Goal: Task Accomplishment & Management: Manage account settings

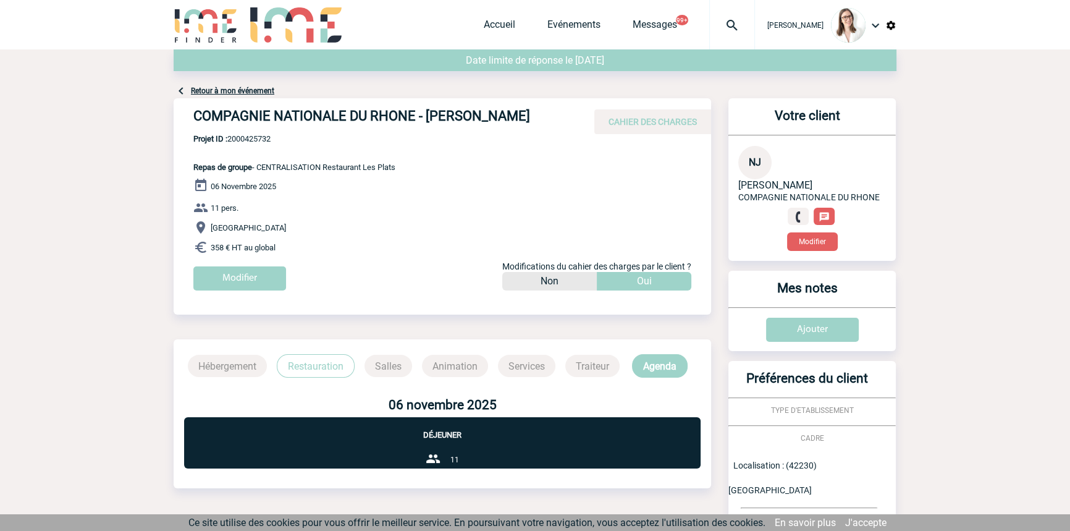
click at [710, 28] on img at bounding box center [732, 25] width 44 height 15
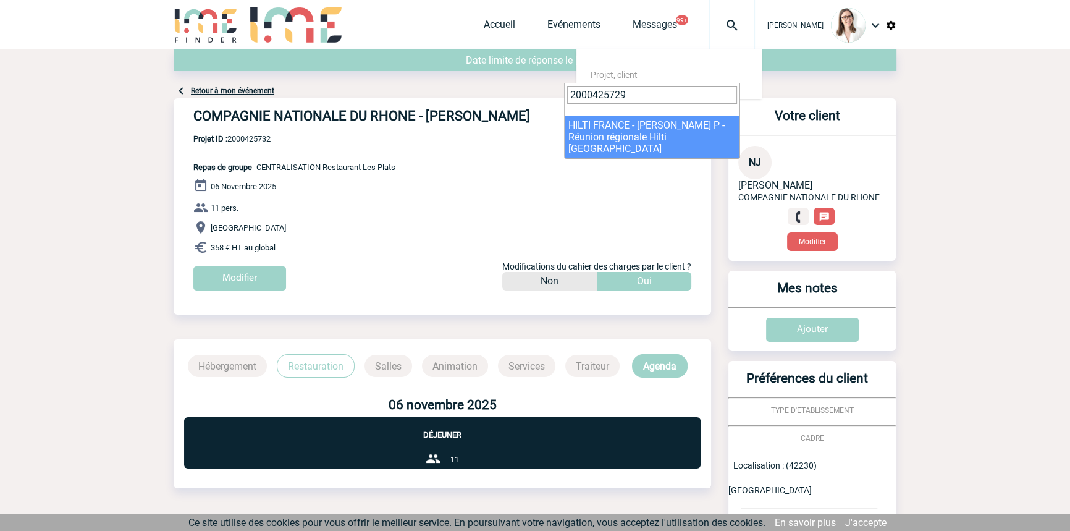
type input "2000425729"
select select "25230"
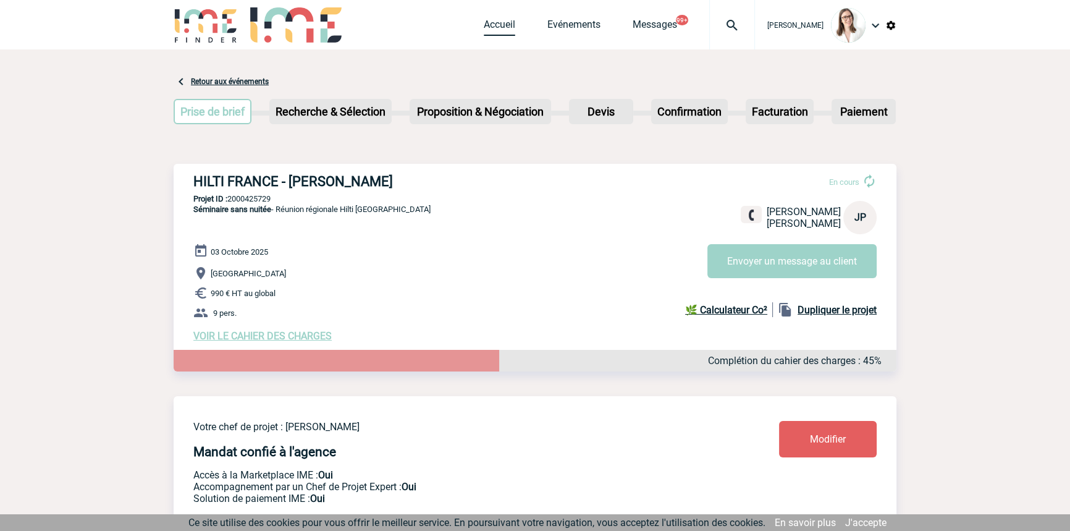
click at [484, 28] on link "Accueil" at bounding box center [500, 27] width 32 height 17
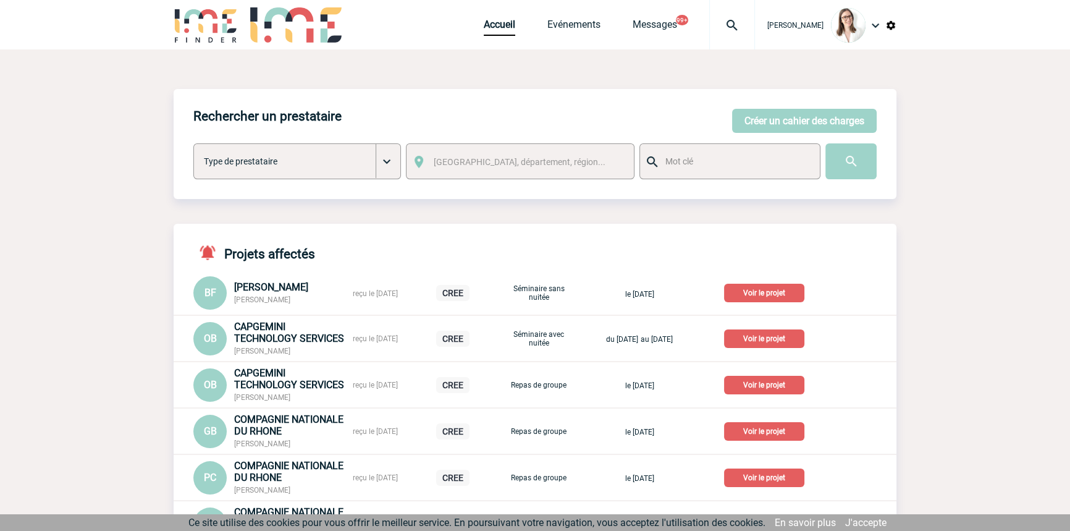
click at [710, 26] on img at bounding box center [732, 25] width 44 height 15
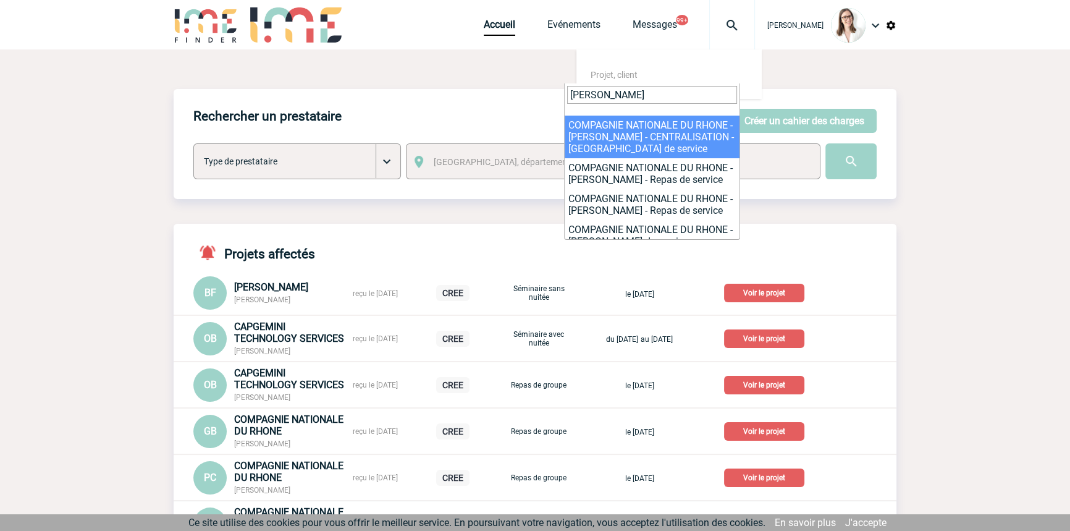
type input "ledesma"
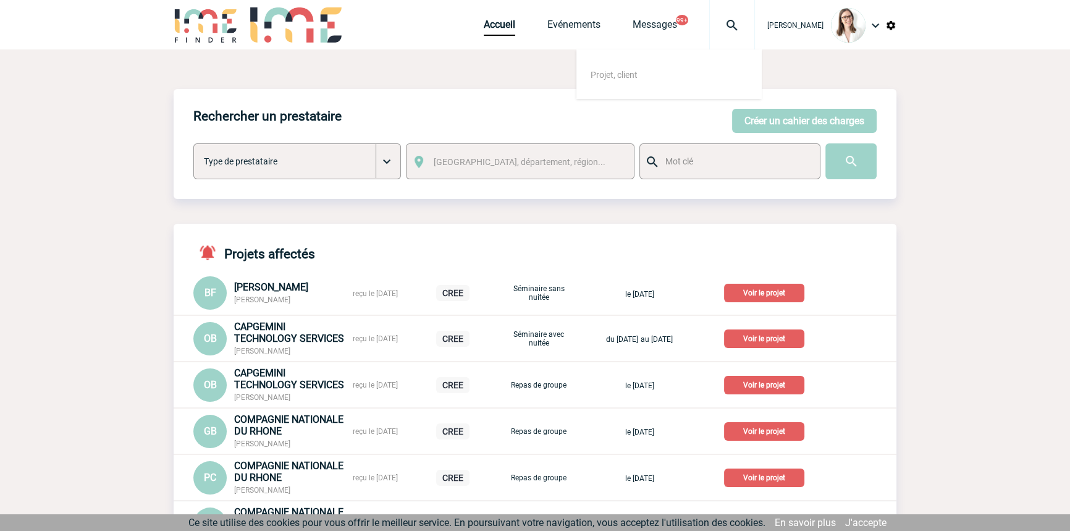
click at [65, 25] on div "Bérengère LEMONNIER Accueil Evénements 99+" at bounding box center [535, 24] width 1070 height 49
click at [594, 71] on span "Projet, client" at bounding box center [614, 75] width 47 height 10
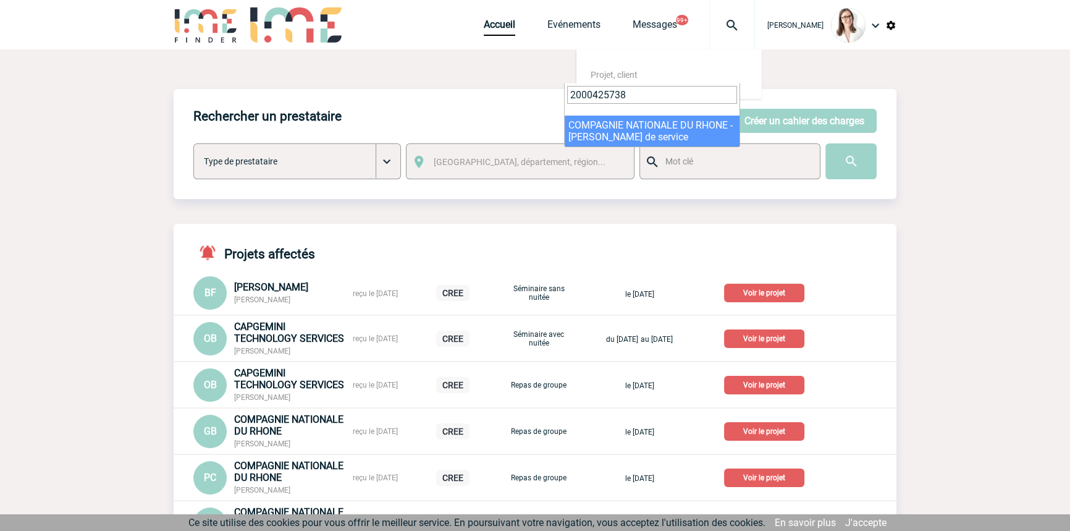
type input "2000425738"
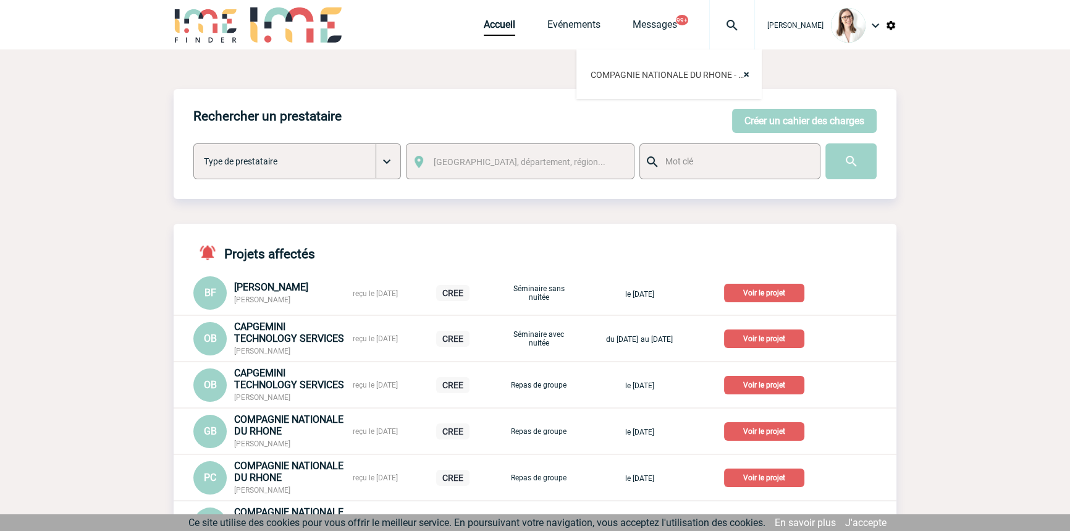
select select "25239"
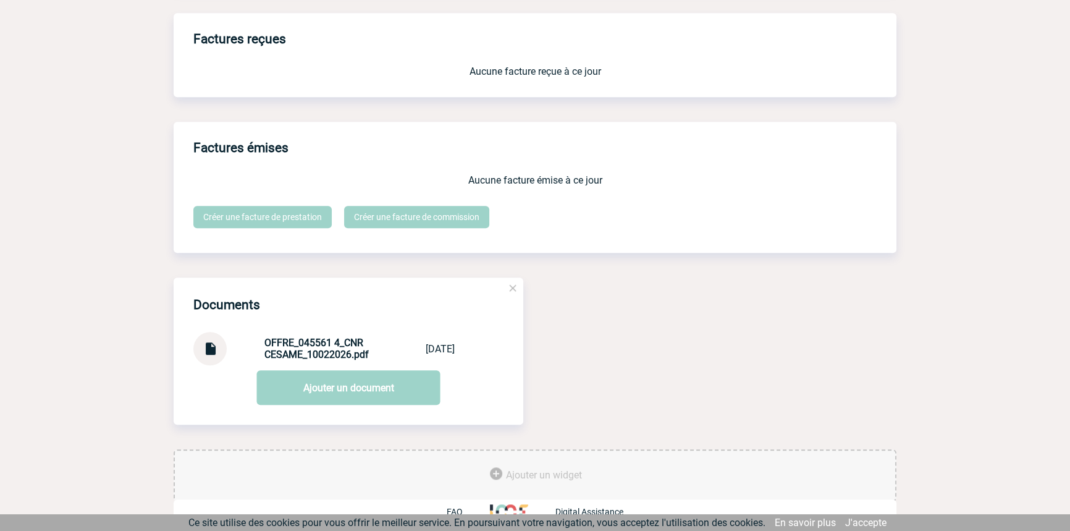
scroll to position [1038, 0]
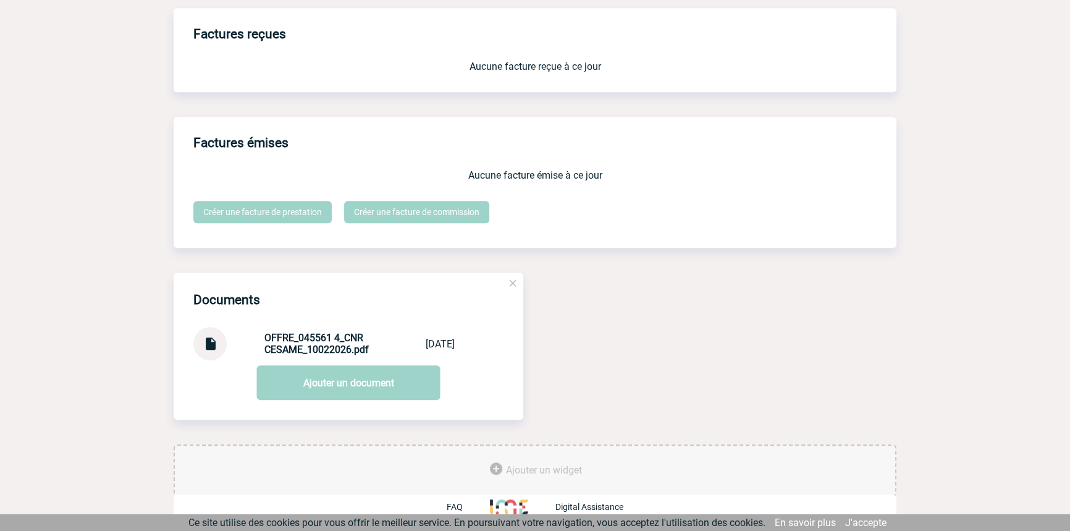
click at [213, 343] on img at bounding box center [210, 339] width 16 height 24
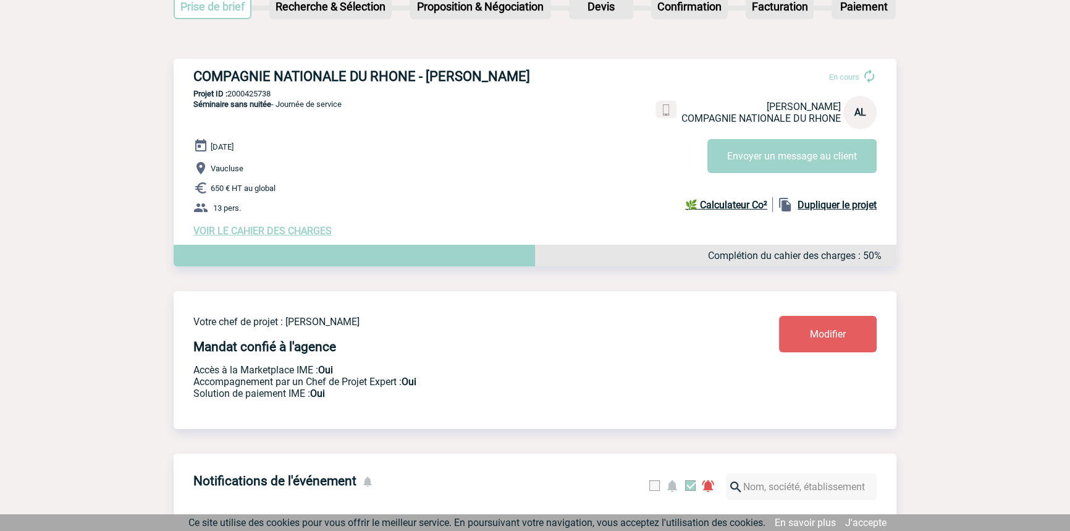
scroll to position [101, 0]
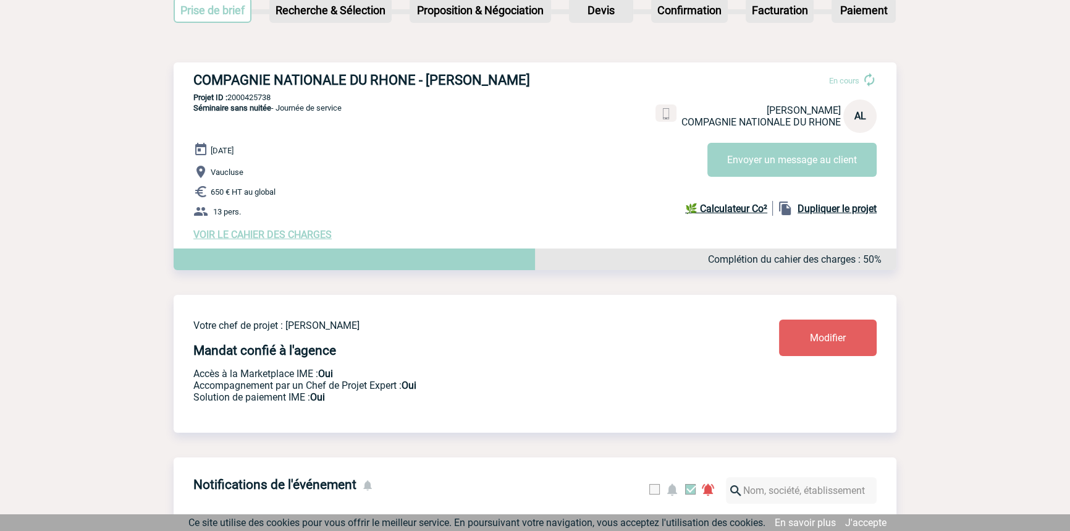
click at [272, 240] on span "VOIR LE CAHIER DES CHARGES" at bounding box center [262, 235] width 138 height 12
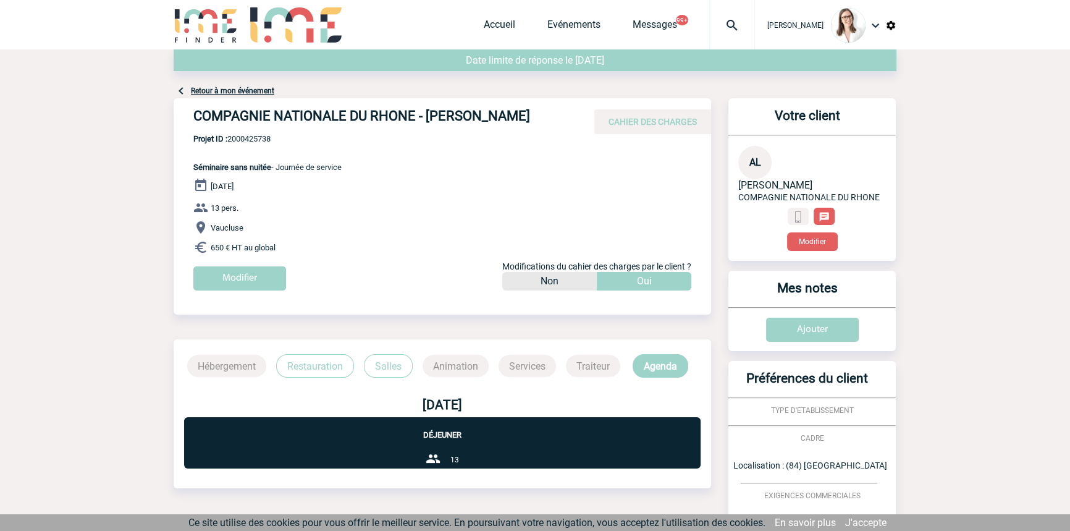
click at [263, 90] on link "Retour à mon événement" at bounding box center [232, 90] width 83 height 9
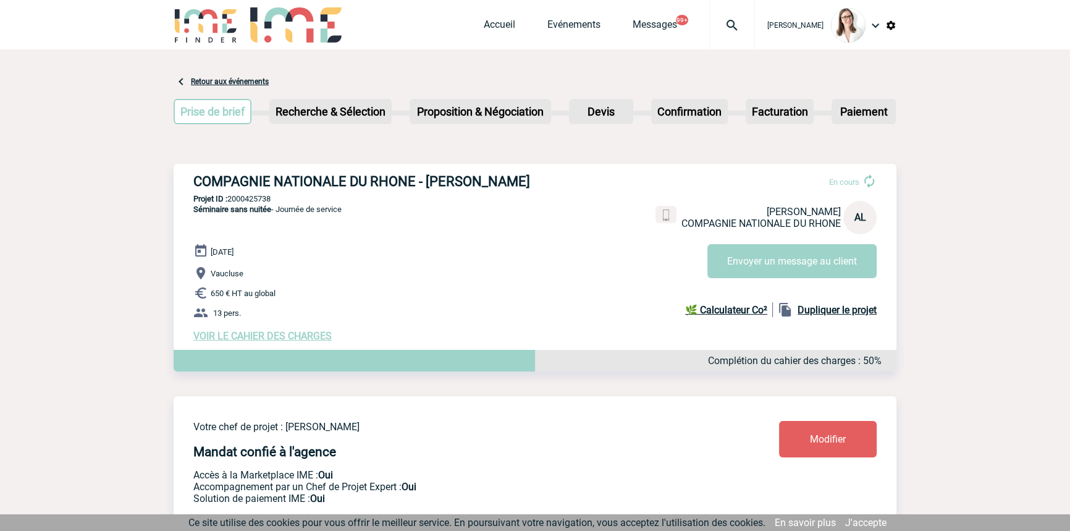
click at [268, 198] on p "Projet ID : 2000425738" at bounding box center [535, 198] width 723 height 9
copy p "2000425738"
click at [242, 342] on span "VOIR LE CAHIER DES CHARGES" at bounding box center [262, 336] width 138 height 12
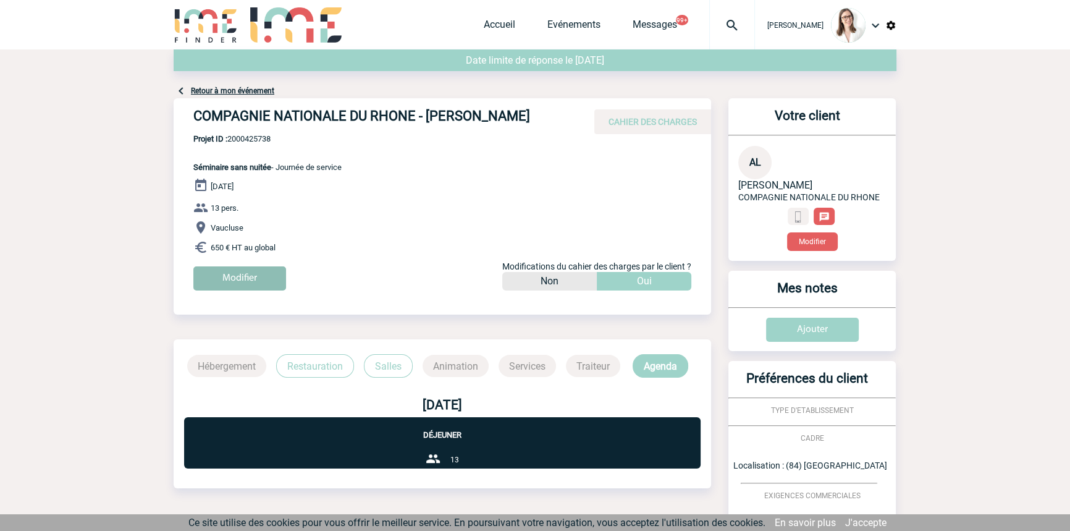
click at [251, 274] on input "Modifier" at bounding box center [239, 278] width 93 height 24
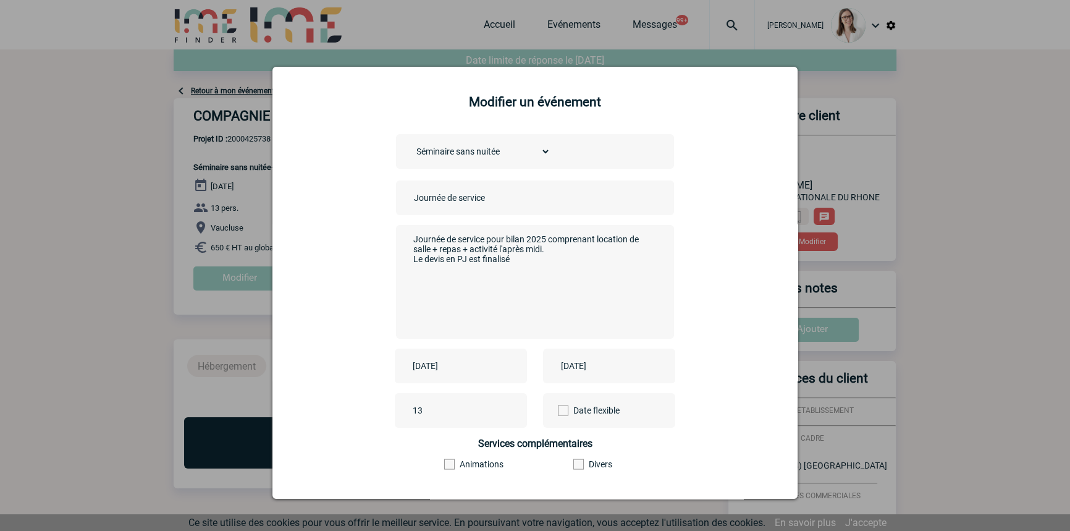
click at [411, 196] on input "Journée de service" at bounding box center [497, 198] width 173 height 16
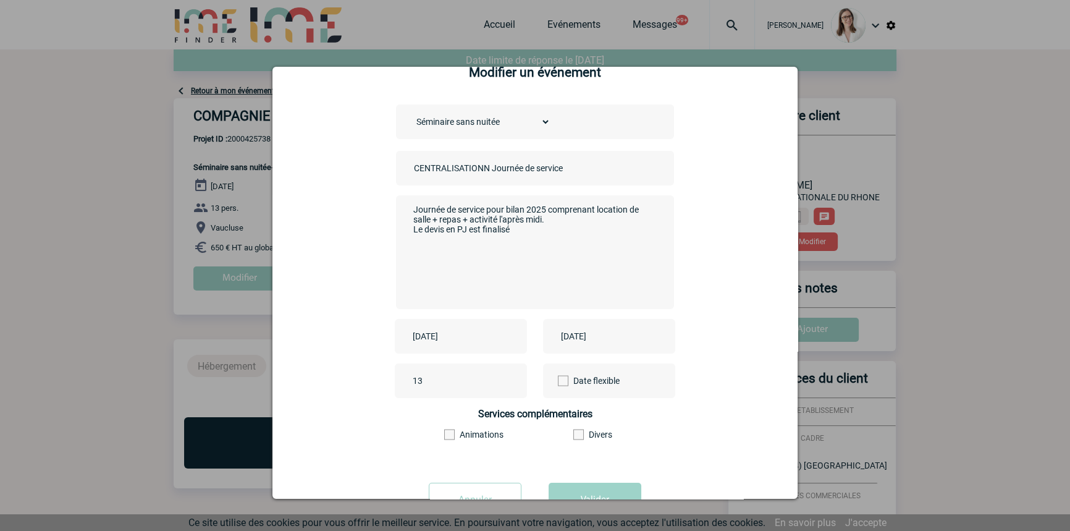
scroll to position [77, 0]
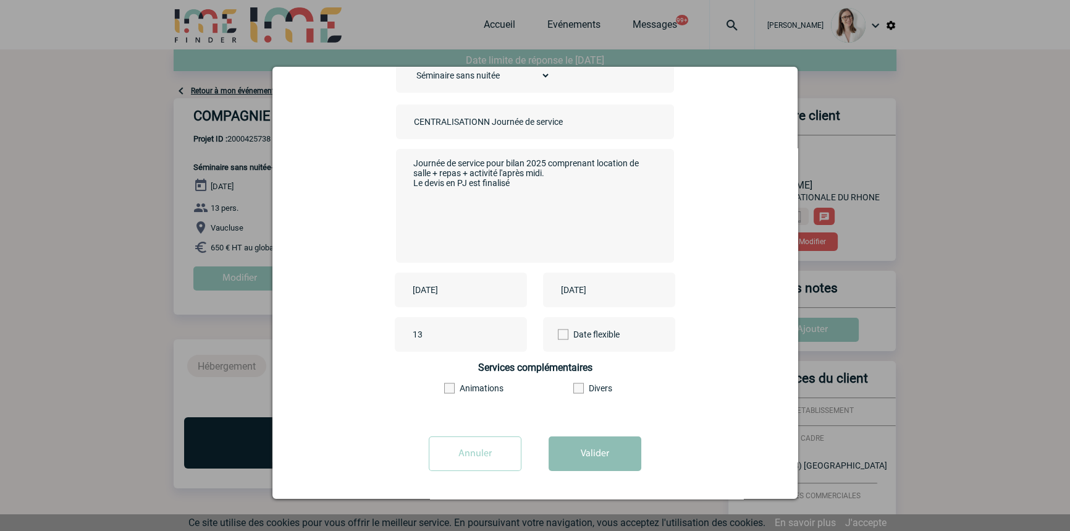
type input "CENTRALISATIONN Journée de service"
click at [573, 465] on button "Valider" at bounding box center [595, 453] width 93 height 35
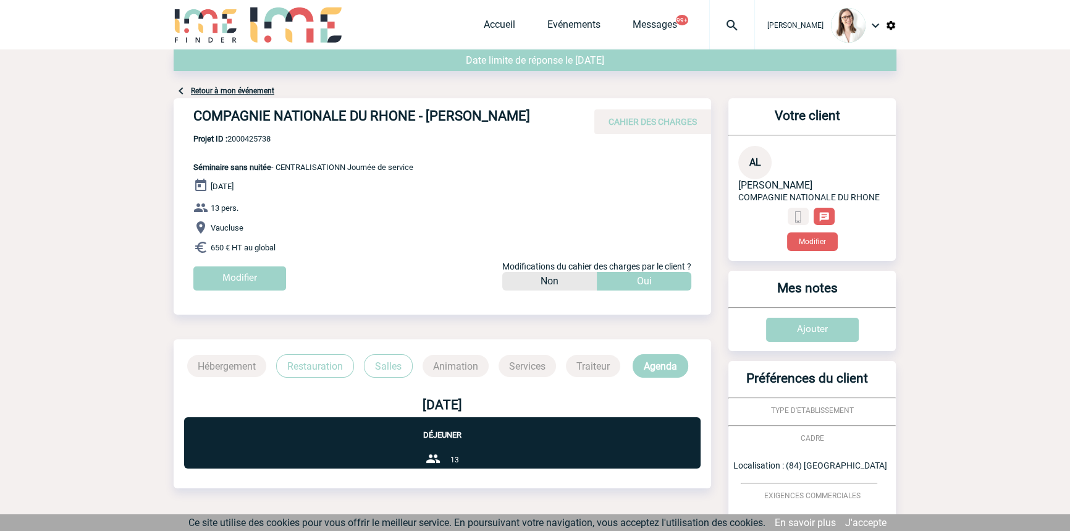
click at [237, 94] on link "Retour à mon événement" at bounding box center [232, 90] width 83 height 9
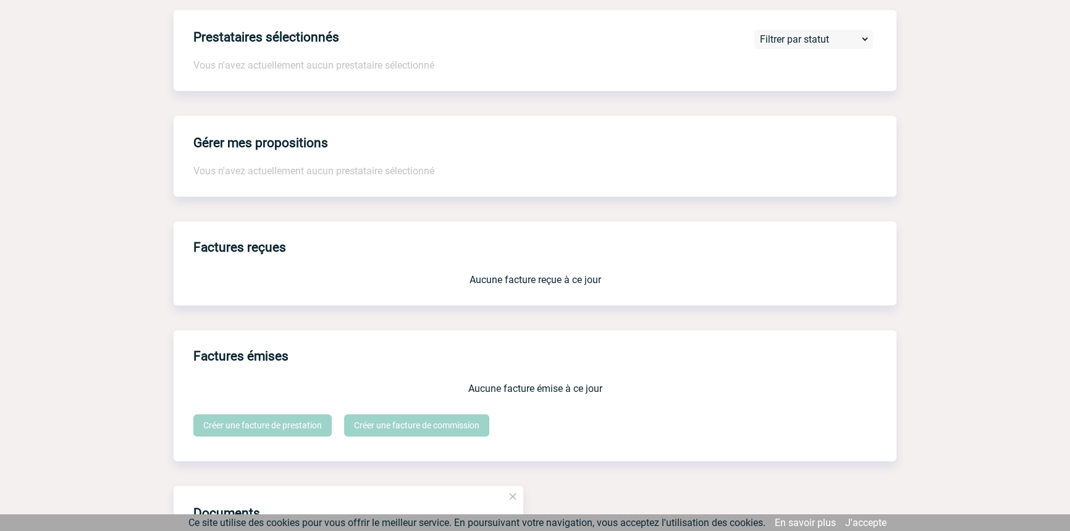
scroll to position [1038, 0]
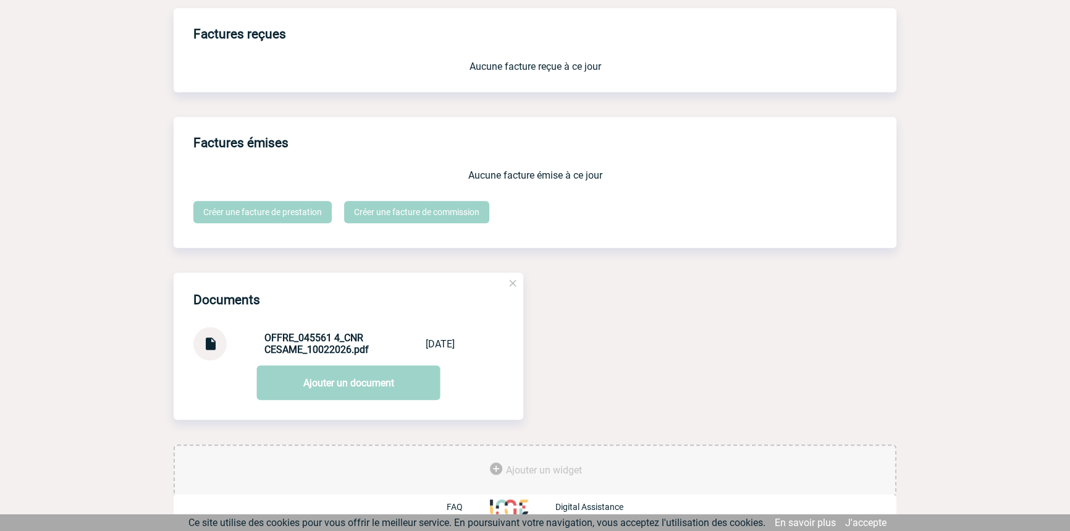
click at [204, 338] on img at bounding box center [210, 339] width 16 height 24
